Goal: Subscribe to service/newsletter

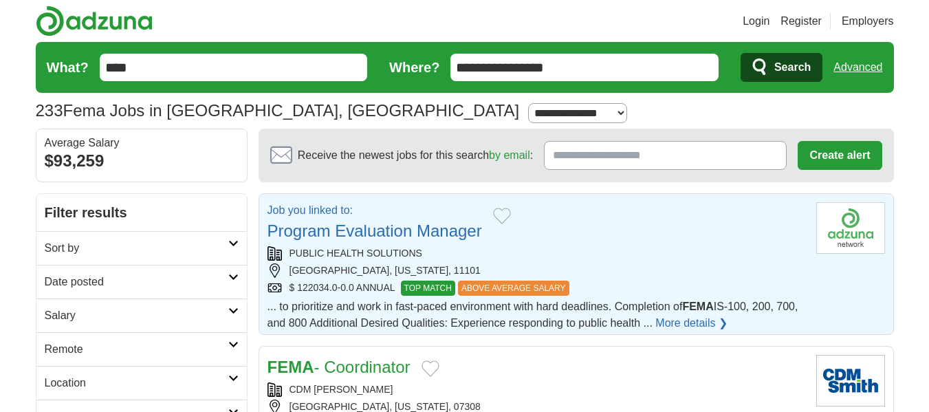
drag, startPoint x: 0, startPoint y: 0, endPoint x: 458, endPoint y: 323, distance: 560.3
click at [458, 323] on span "... to prioritize and work in fast-paced environment with hard deadlines. Compl…" at bounding box center [532, 314] width 531 height 28
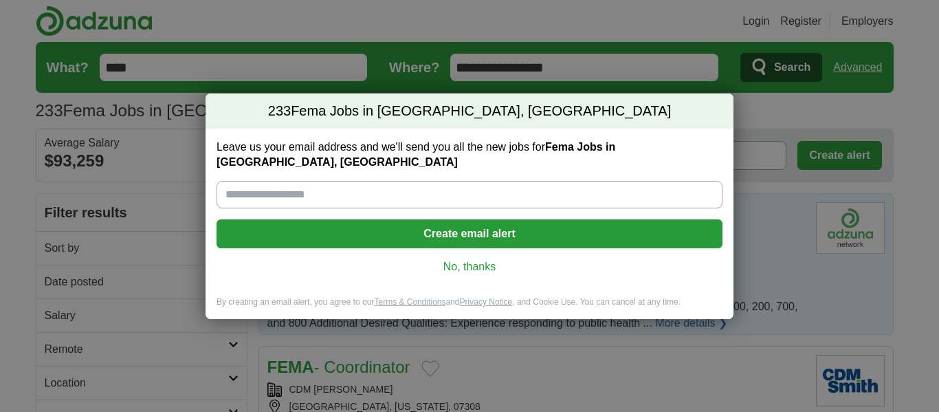
click at [287, 201] on div "Leave us your email address and we'll send you all the new jobs for Fema Jobs i…" at bounding box center [470, 213] width 528 height 168
click at [299, 193] on input "Leave us your email address and we'll send you all the new jobs for Fema Jobs i…" at bounding box center [470, 194] width 506 height 27
type input "**********"
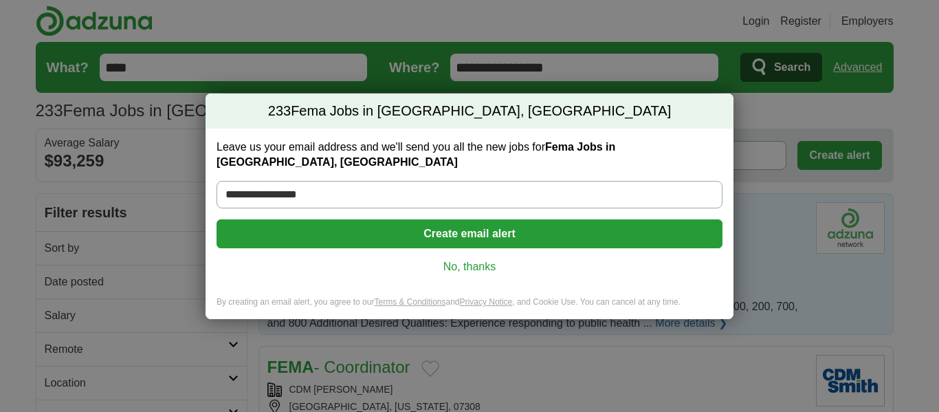
click at [520, 232] on button "Create email alert" at bounding box center [470, 233] width 506 height 29
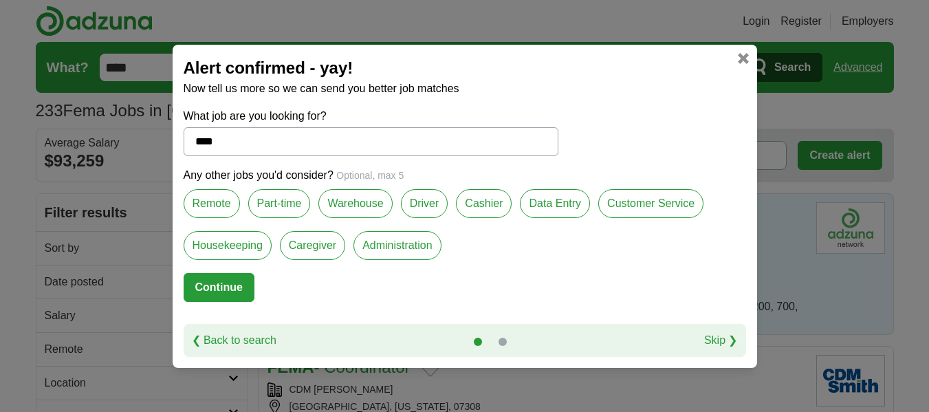
click at [408, 245] on label "Administration" at bounding box center [396, 245] width 87 height 29
click at [662, 203] on label "Customer Service" at bounding box center [650, 203] width 105 height 29
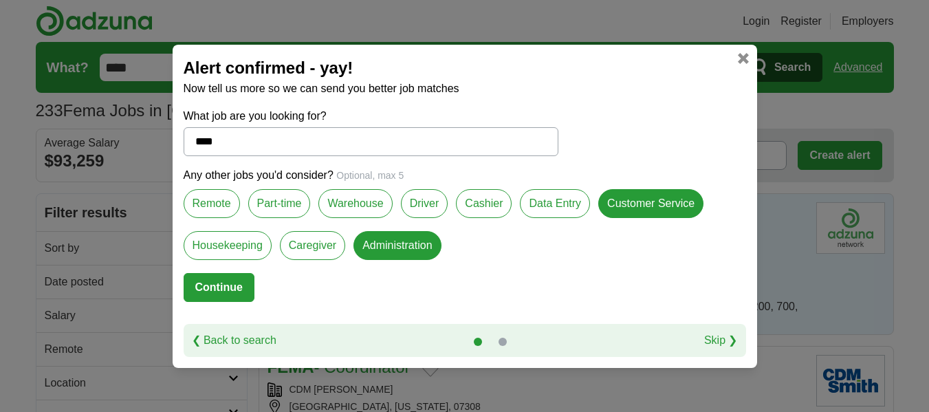
click at [201, 276] on button "Continue" at bounding box center [219, 287] width 71 height 29
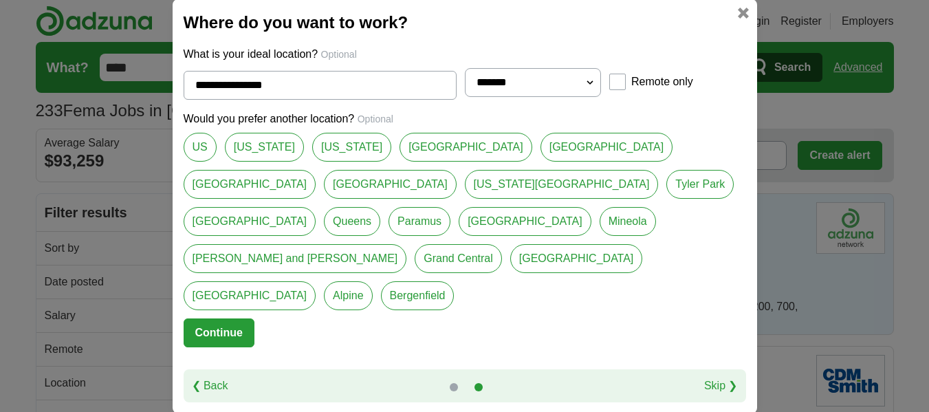
click at [201, 281] on link "[GEOGRAPHIC_DATA]" at bounding box center [250, 295] width 133 height 29
click at [465, 199] on link "[US_STATE][GEOGRAPHIC_DATA]" at bounding box center [562, 184] width 194 height 29
type input "**********"
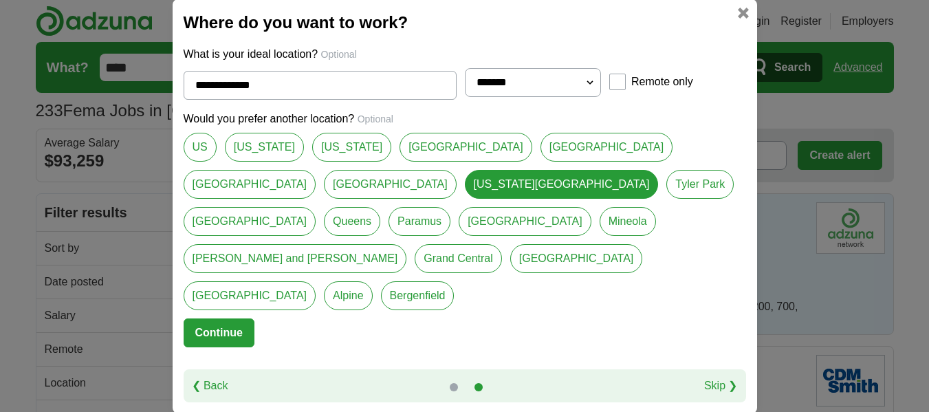
click at [223, 318] on button "Continue" at bounding box center [219, 332] width 71 height 29
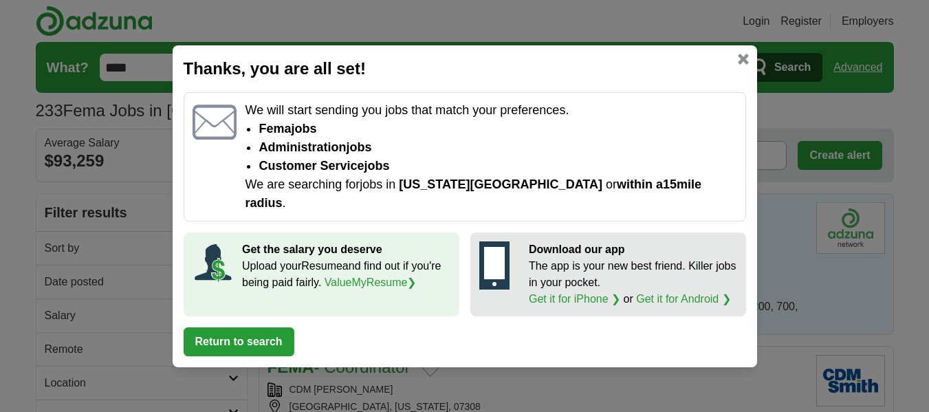
click at [223, 304] on div "Get the salary you deserve Upload your Resume and find out if you're being paid…" at bounding box center [322, 274] width 276 height 84
click at [228, 327] on button "Return to search" at bounding box center [239, 341] width 111 height 29
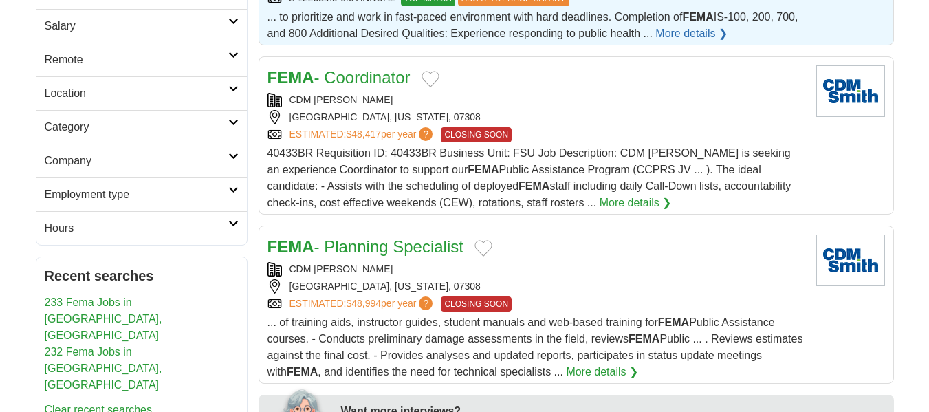
scroll to position [302, 0]
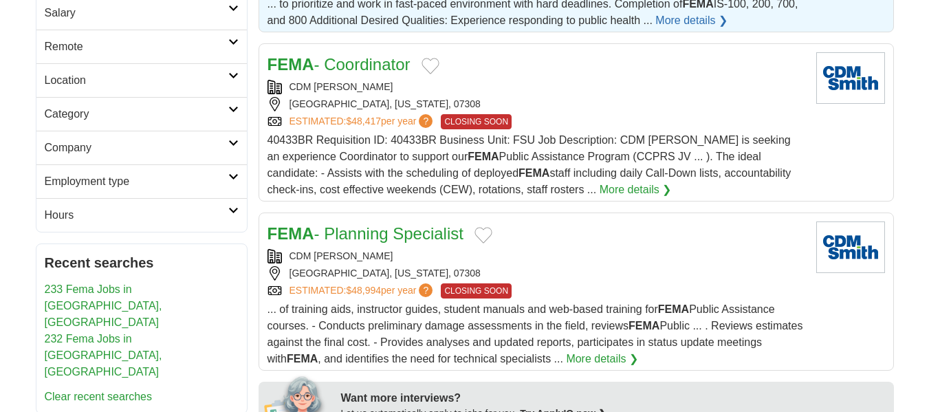
click at [638, 354] on link "More details ❯" at bounding box center [602, 359] width 72 height 16
